Goal: Check status: Check status

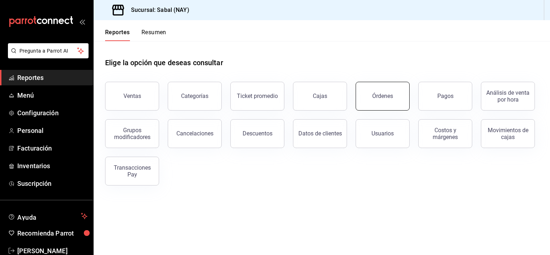
click at [383, 105] on button "Órdenes" at bounding box center [383, 96] width 54 height 29
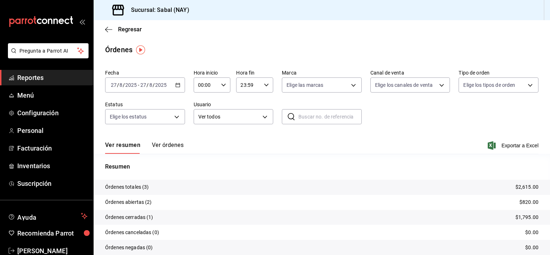
click at [163, 147] on button "Ver órdenes" at bounding box center [168, 147] width 32 height 12
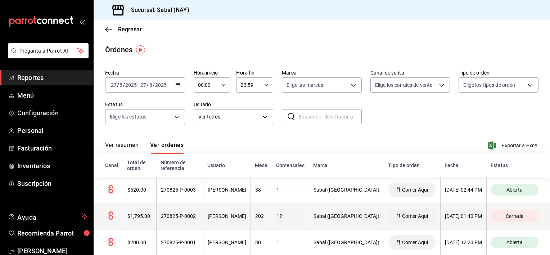
click at [246, 213] on div "[PERSON_NAME]" at bounding box center [227, 216] width 39 height 6
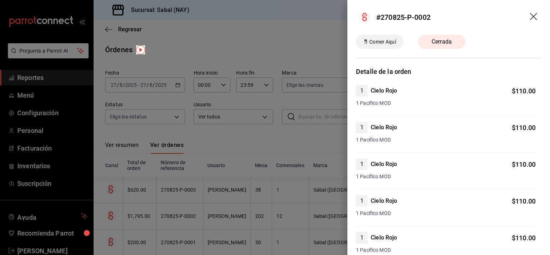
click at [530, 17] on icon "drag" at bounding box center [534, 17] width 9 height 9
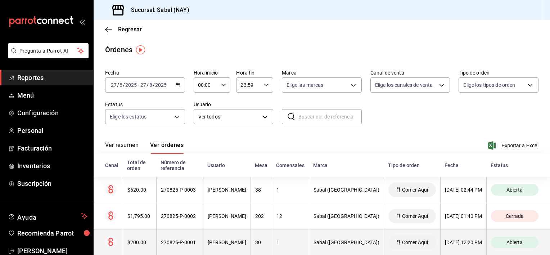
click at [199, 239] on div "270825-P-0001" at bounding box center [180, 242] width 38 height 6
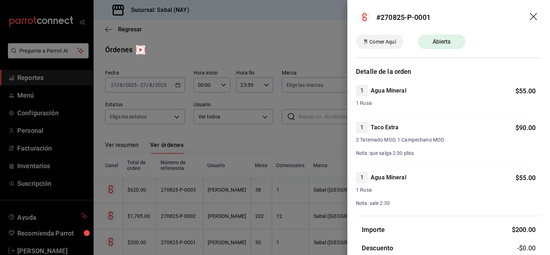
click at [530, 13] on icon "drag" at bounding box center [534, 17] width 9 height 9
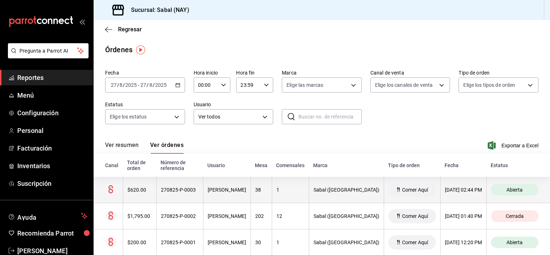
click at [190, 189] on th "270825-P-0003" at bounding box center [179, 190] width 47 height 26
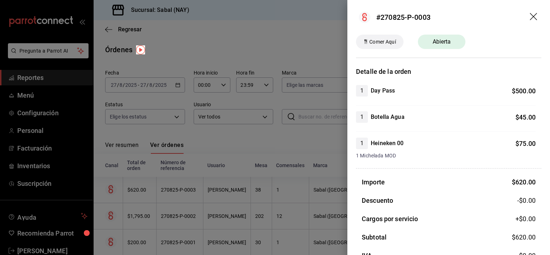
click at [530, 18] on icon "drag" at bounding box center [534, 17] width 9 height 9
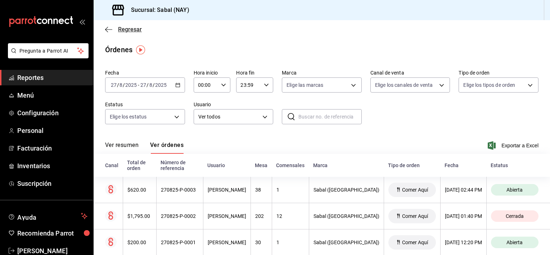
click at [107, 28] on icon "button" at bounding box center [106, 29] width 3 height 5
